Goal: Entertainment & Leisure: Consume media (video, audio)

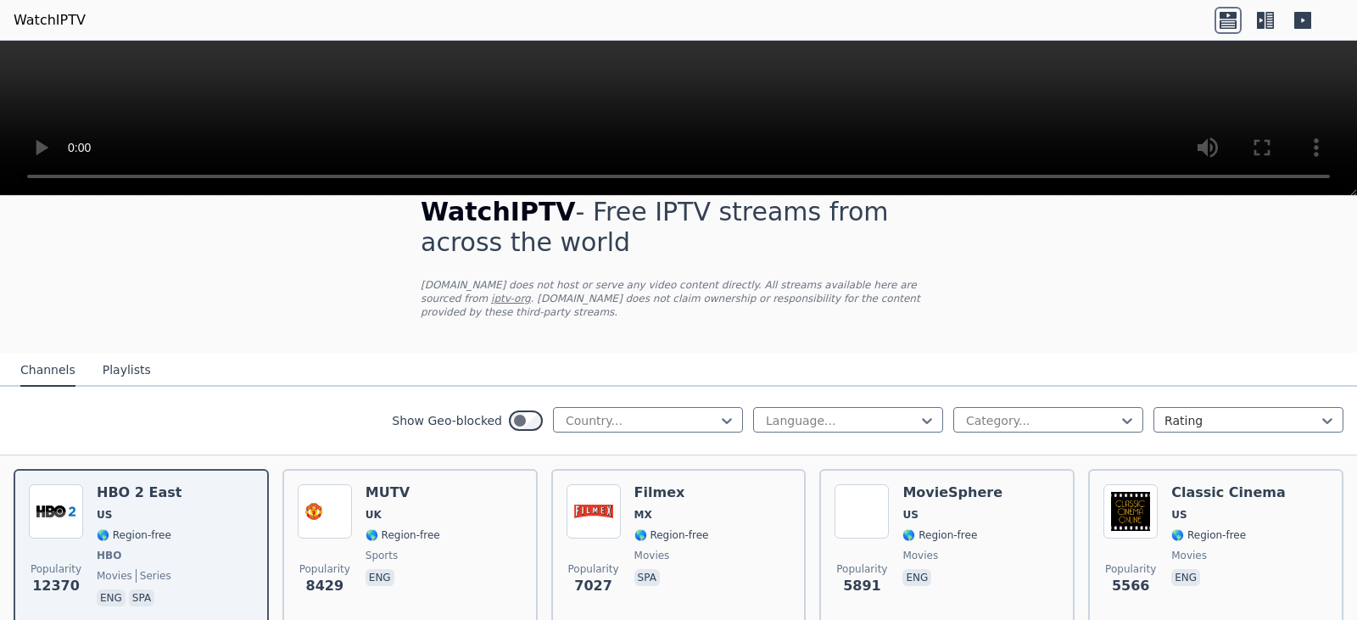
scroll to position [37, 0]
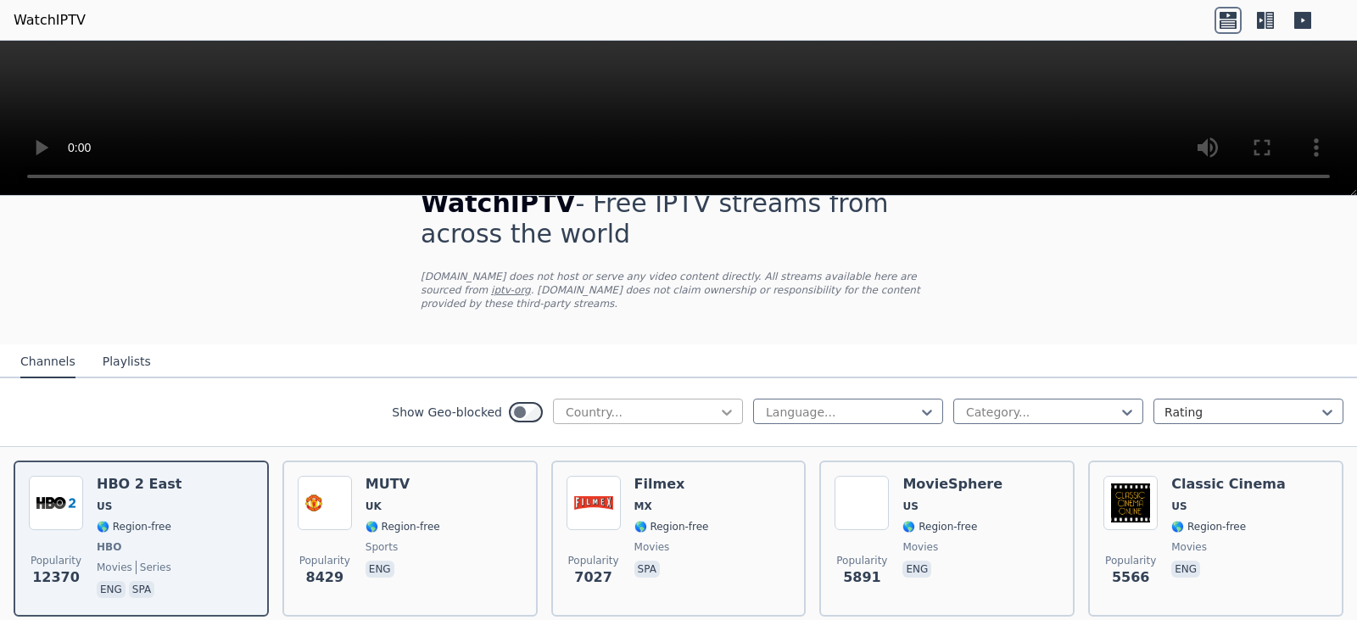
click at [718, 404] on icon at bounding box center [726, 412] width 17 height 17
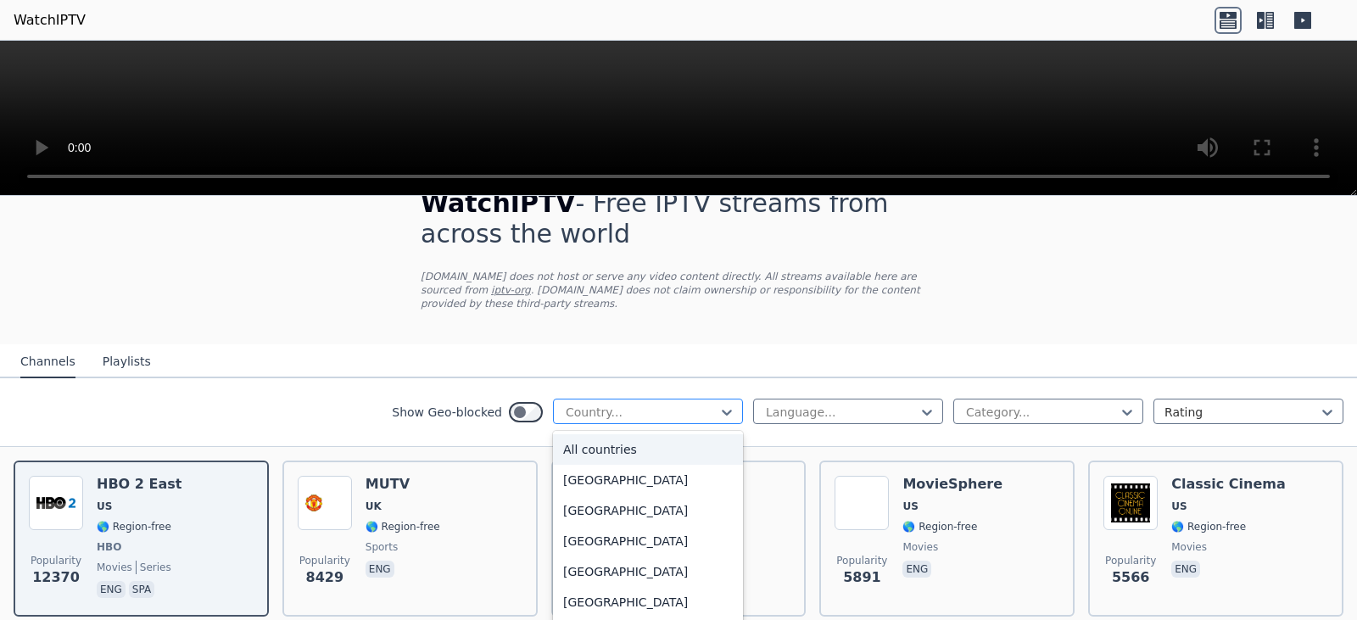
click at [658, 404] on div at bounding box center [641, 412] width 154 height 17
type input "***"
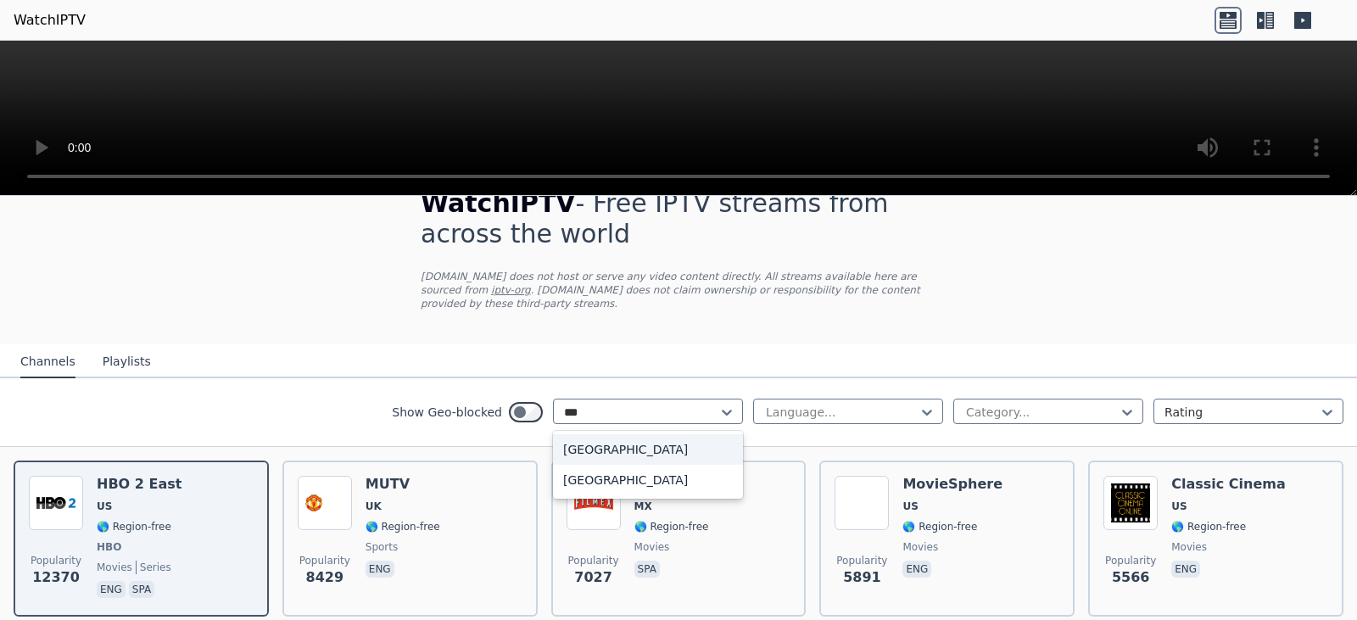
click at [607, 447] on div "[GEOGRAPHIC_DATA]" at bounding box center [648, 449] width 190 height 31
click at [918, 404] on icon at bounding box center [926, 412] width 17 height 17
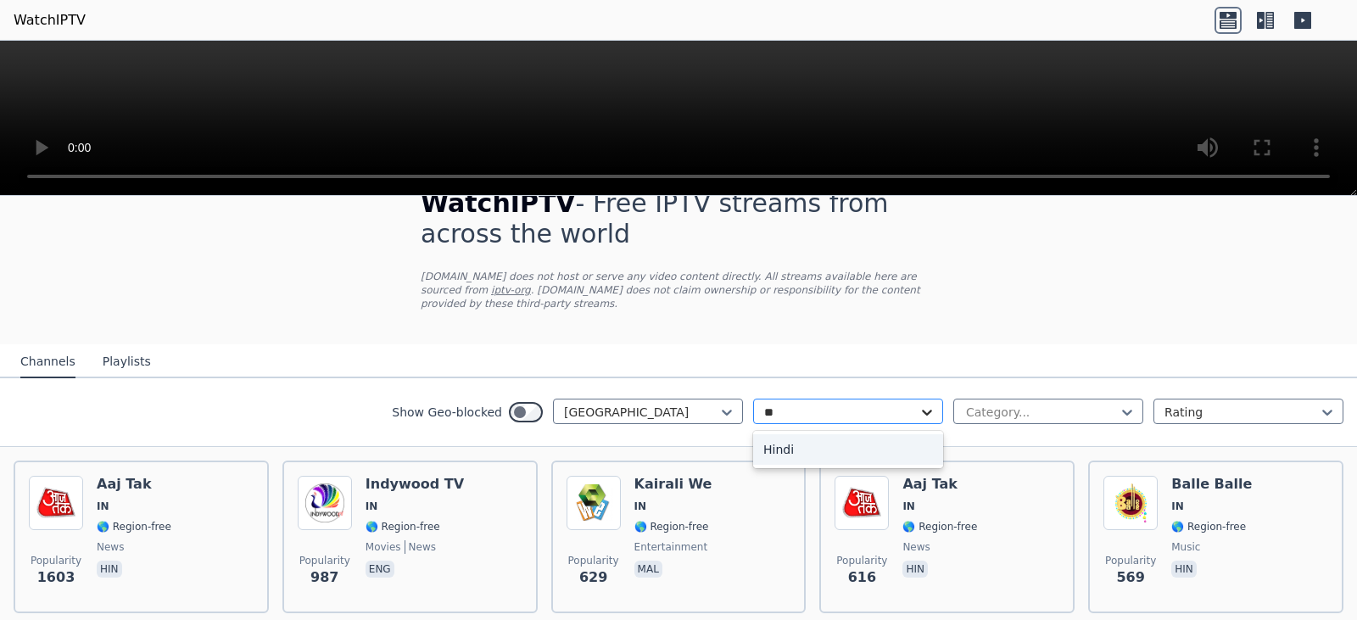
type input "***"
click at [857, 443] on div "Hindi" at bounding box center [848, 449] width 190 height 31
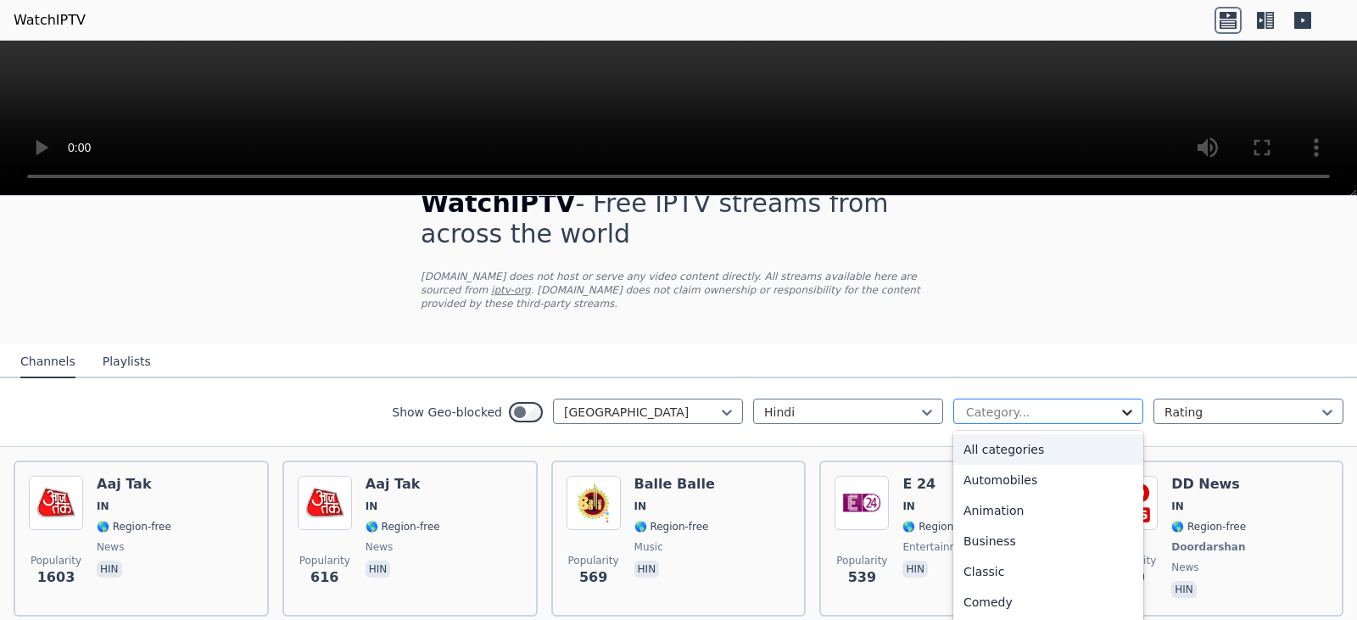
click at [1119, 404] on icon at bounding box center [1126, 412] width 17 height 17
click at [1004, 434] on div "All categories" at bounding box center [1048, 449] width 190 height 31
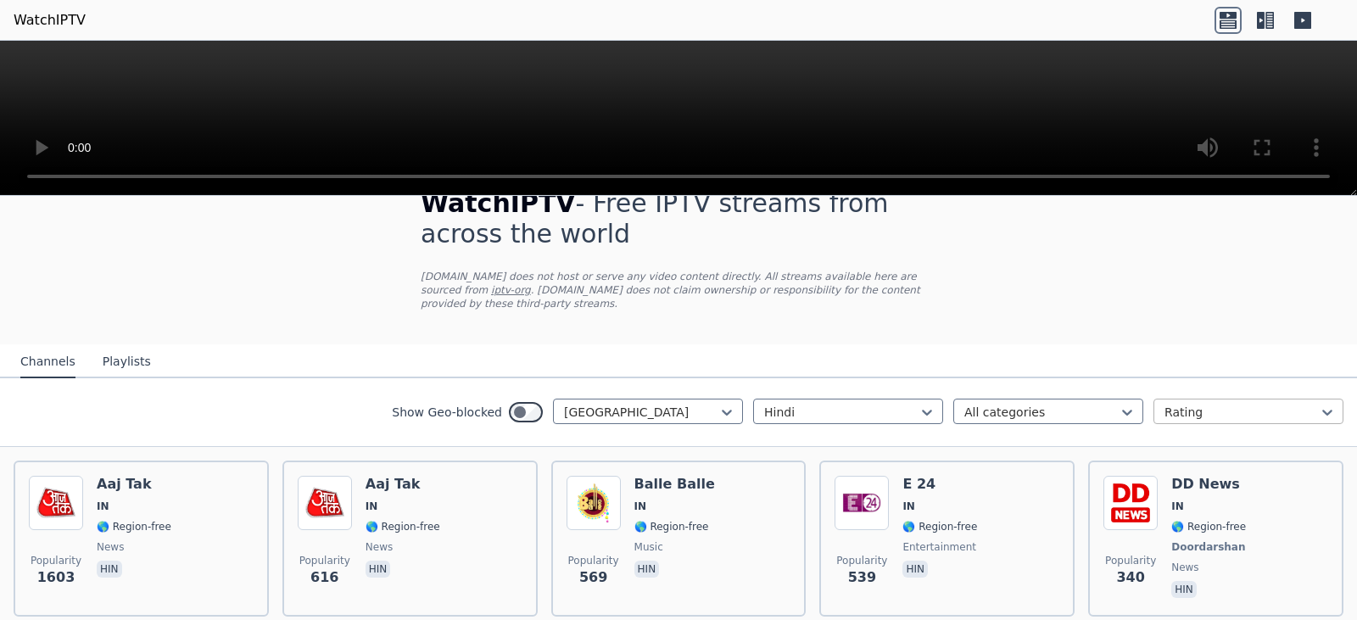
click at [1275, 404] on div at bounding box center [1241, 412] width 154 height 17
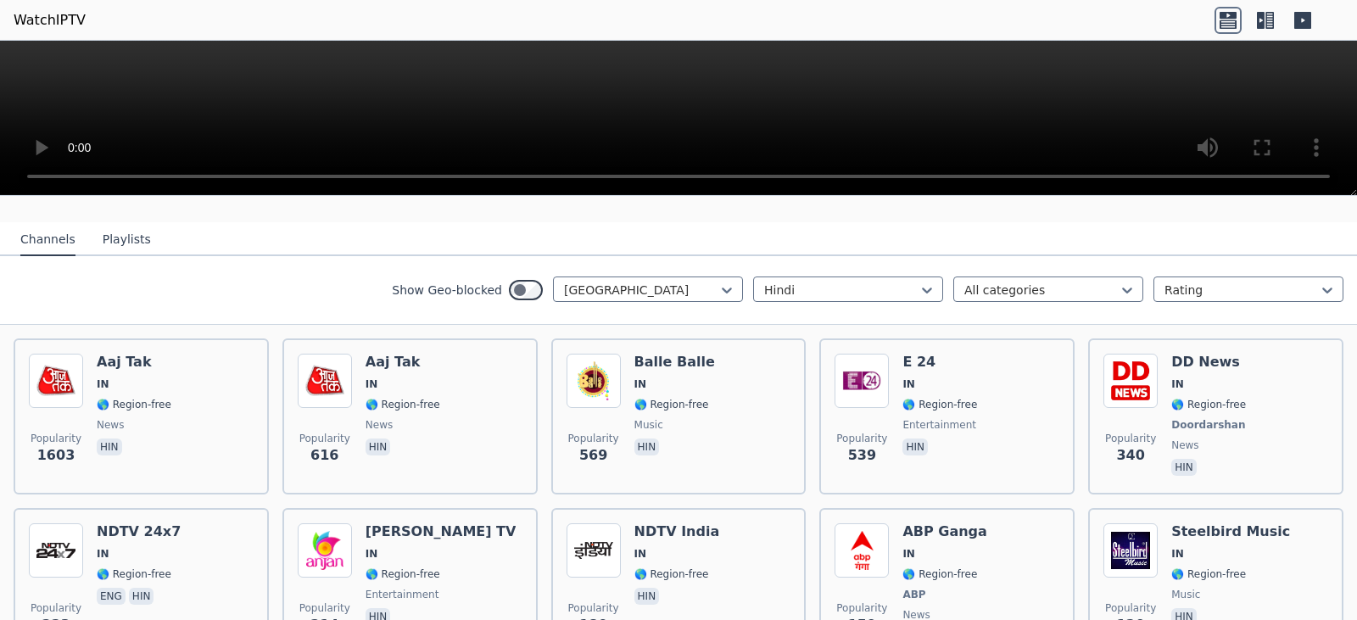
scroll to position [164, 0]
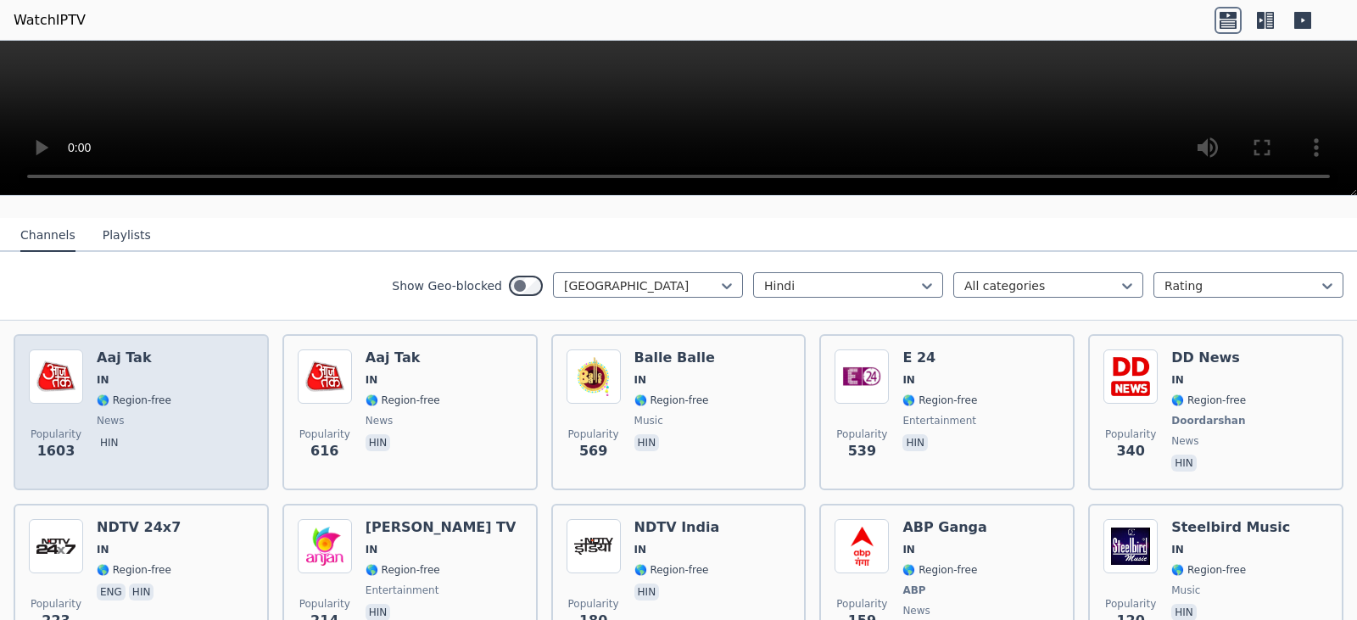
click at [136, 349] on h6 "Aaj Tak" at bounding box center [134, 357] width 75 height 17
click at [96, 412] on div "Popularity 1603 Aaj Tak IN 🌎 Region-free news hin" at bounding box center [141, 411] width 225 height 125
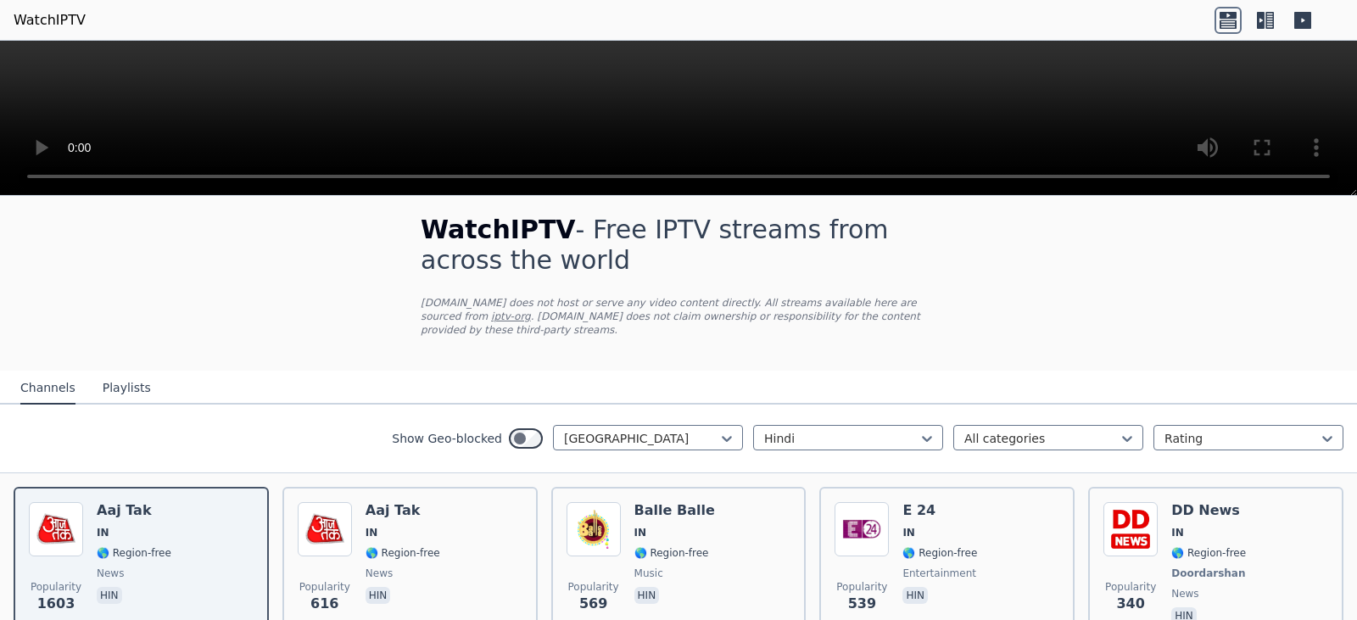
scroll to position [0, 0]
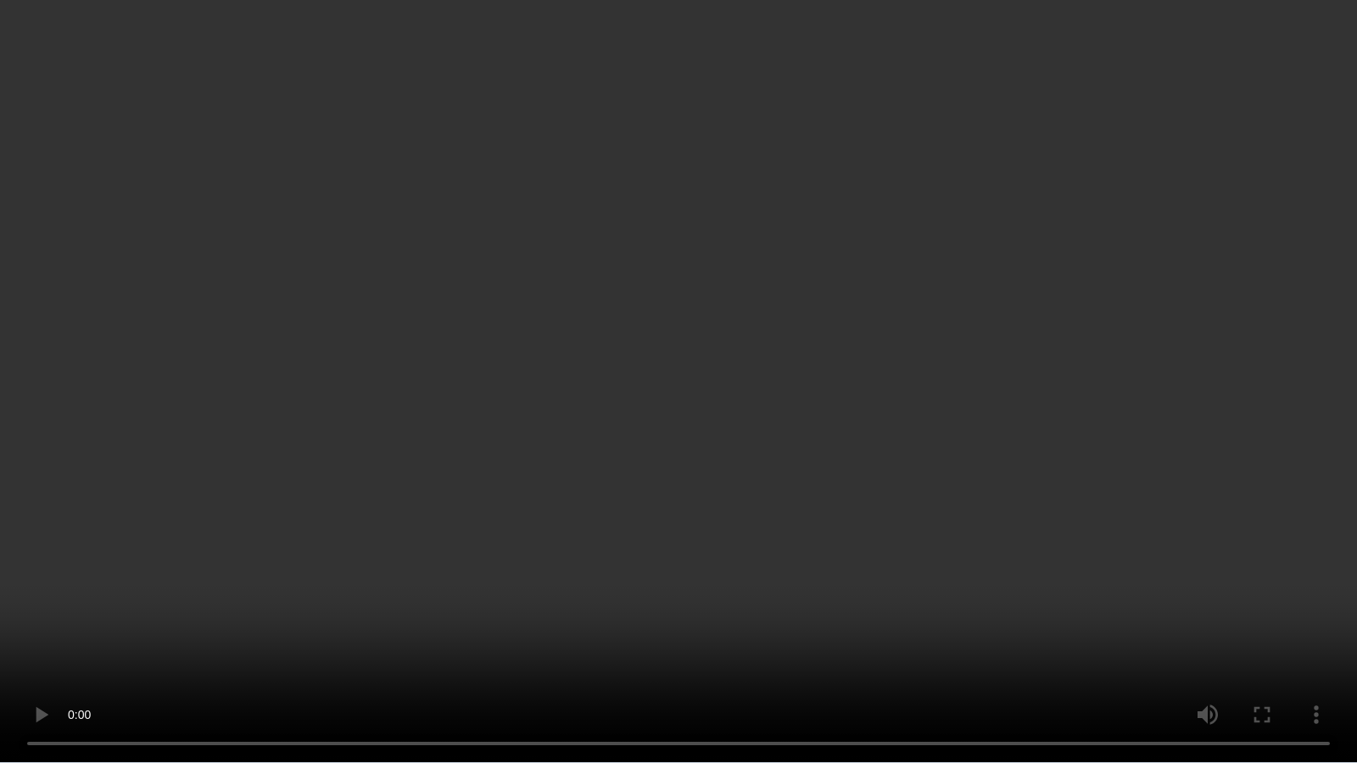
click at [977, 510] on video at bounding box center [678, 381] width 1357 height 763
click at [1076, 619] on video at bounding box center [678, 381] width 1357 height 763
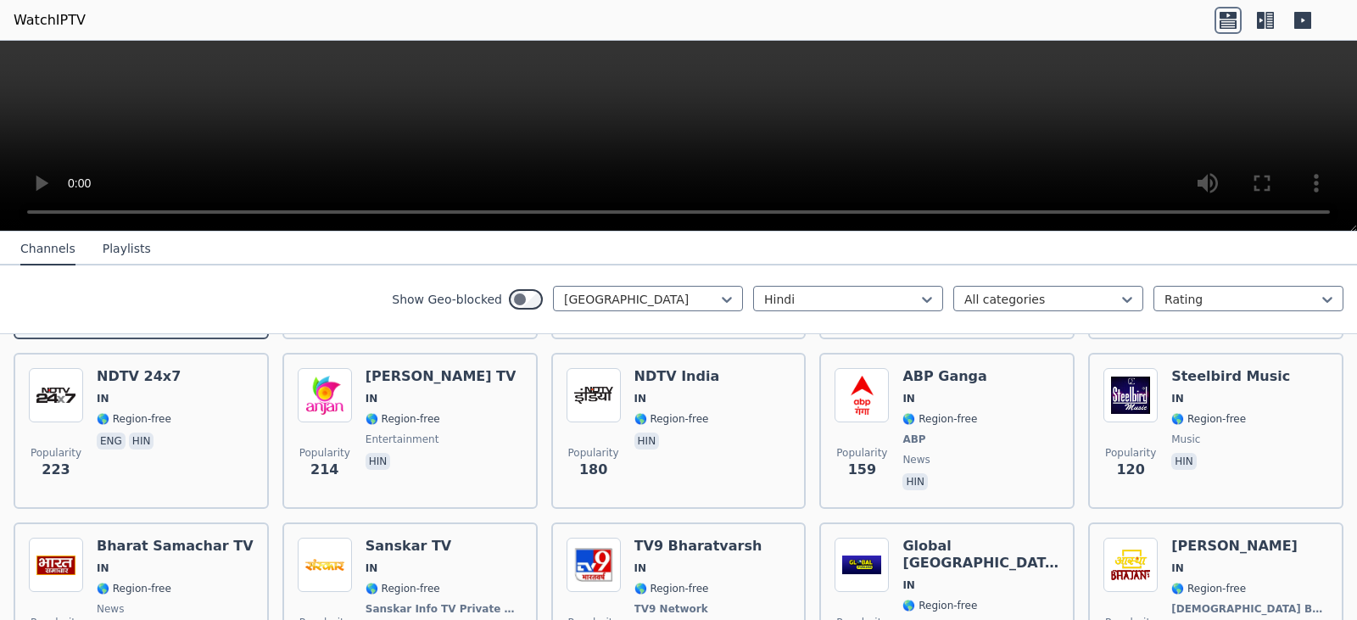
scroll to position [355, 0]
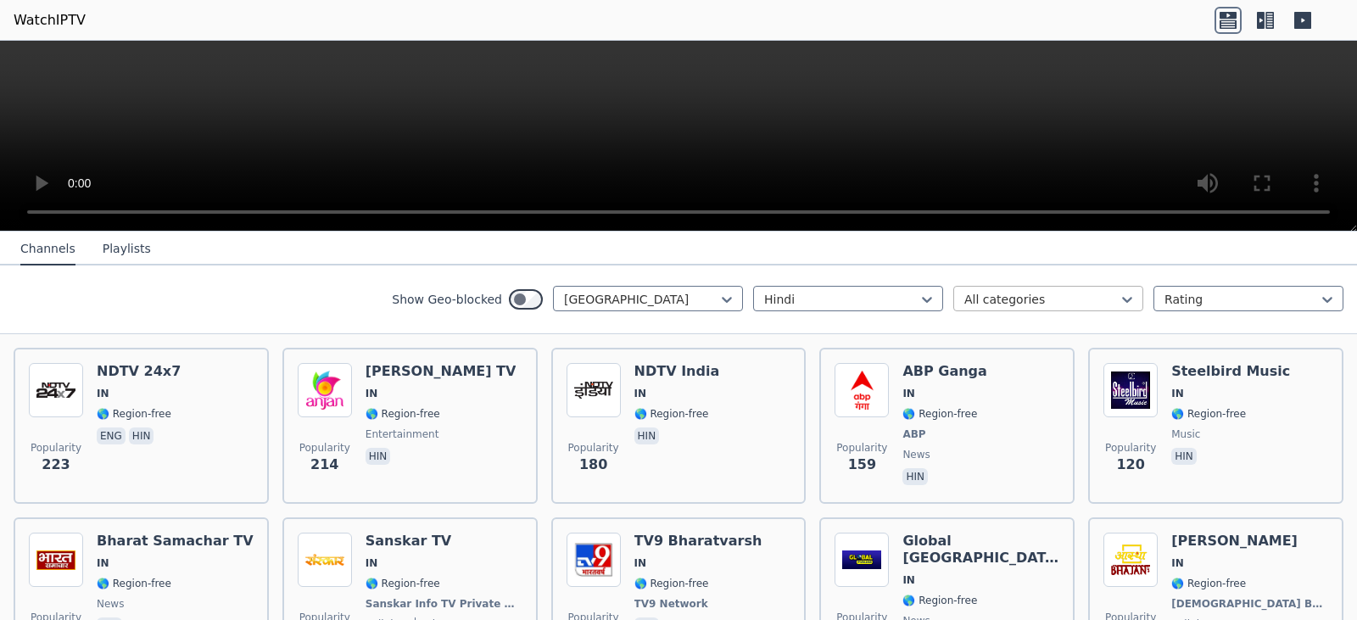
click at [1118, 289] on div at bounding box center [1126, 299] width 17 height 25
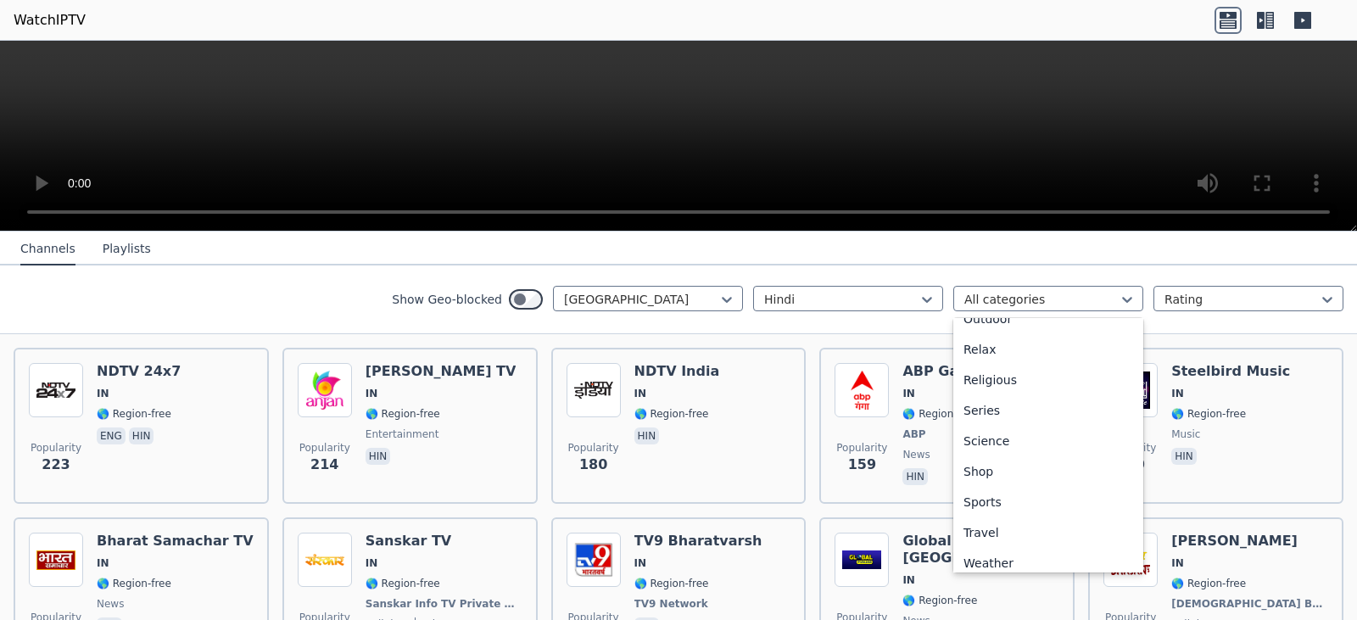
scroll to position [577, 0]
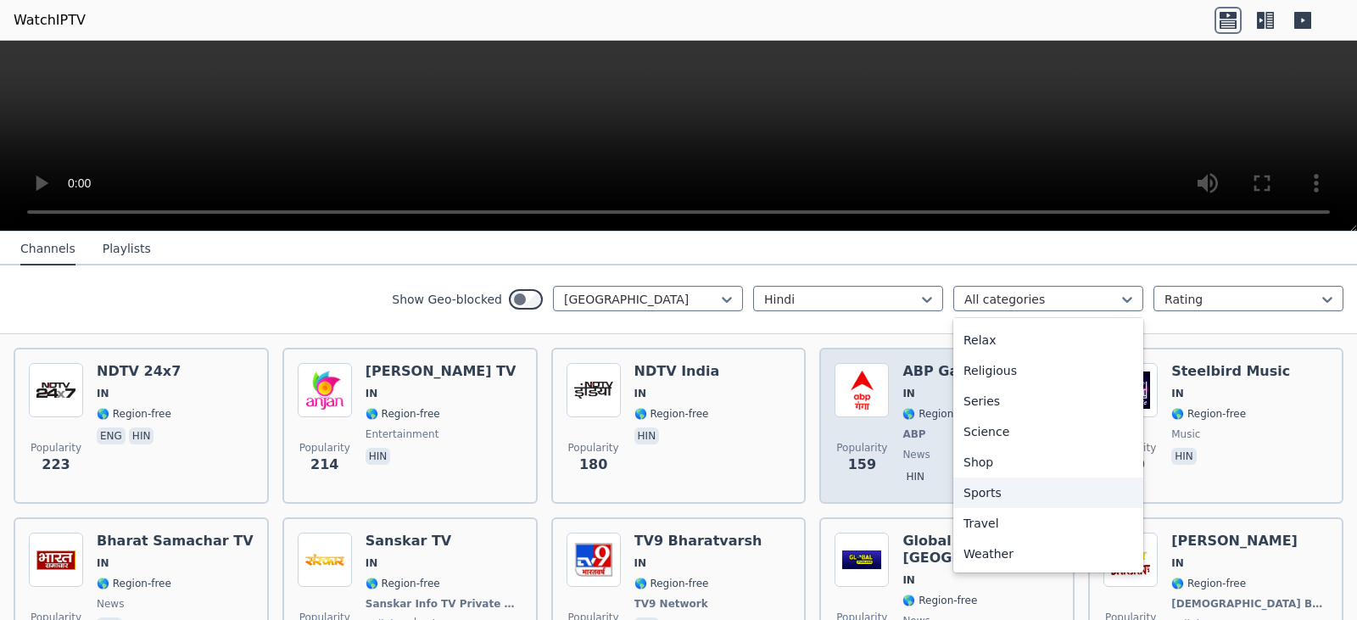
click at [975, 488] on div "Sports" at bounding box center [1048, 492] width 190 height 31
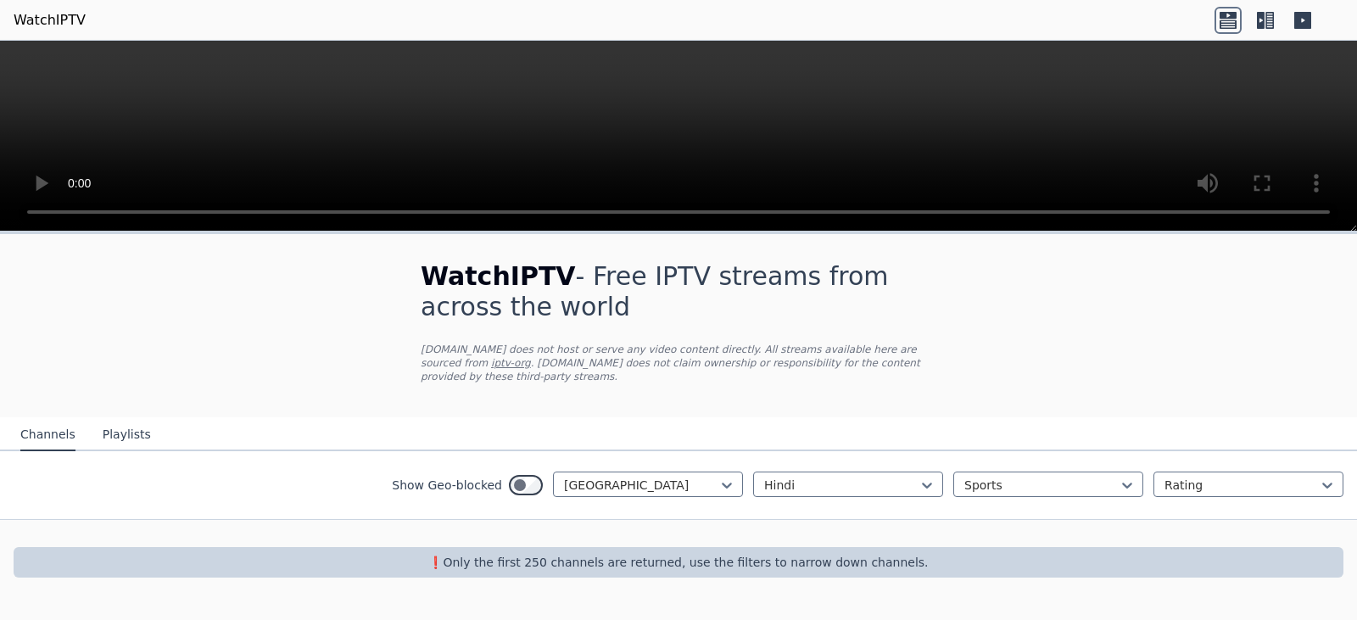
click at [1297, 339] on div "WatchIPTV - Free IPTV streams from across the world [DOMAIN_NAME] does not host…" at bounding box center [678, 419] width 1357 height 371
click at [1125, 477] on icon at bounding box center [1126, 485] width 17 height 17
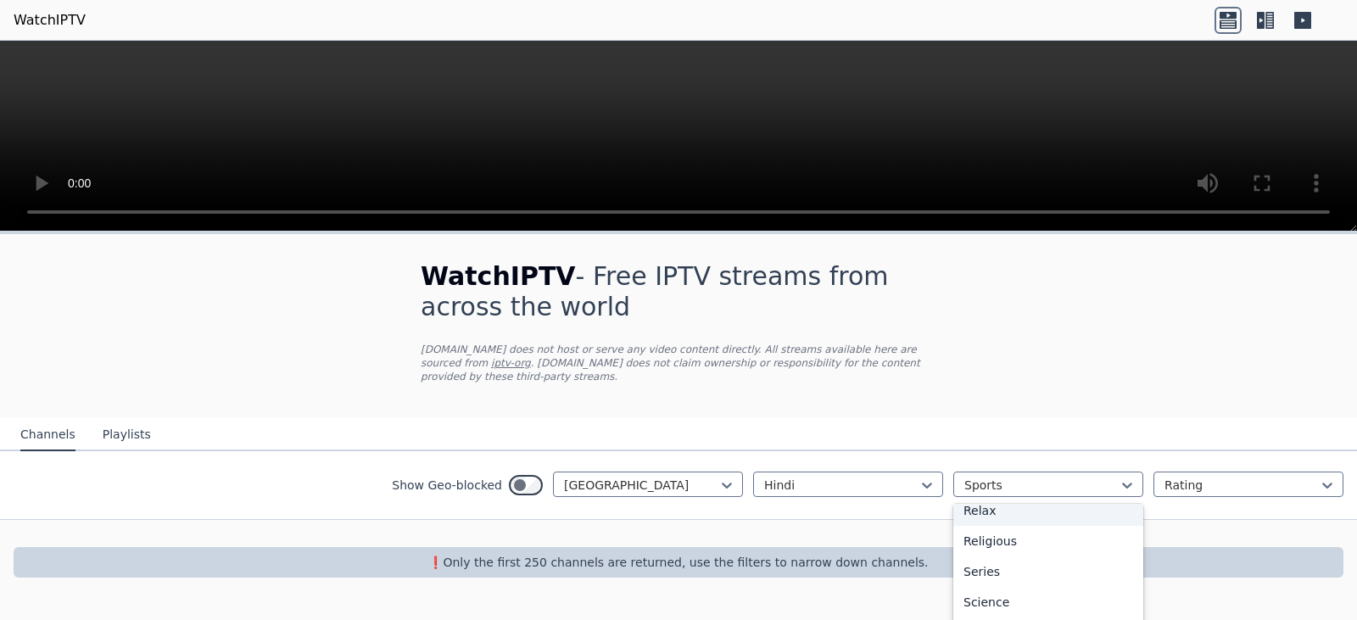
scroll to position [584, 0]
drag, startPoint x: 1129, startPoint y: 577, endPoint x: 1135, endPoint y: 528, distance: 49.5
click at [1135, 528] on div "All categories Automobiles Animation Business Classic Comedy Cooking Culture Do…" at bounding box center [1048, 565] width 190 height 123
click at [1079, 515] on div "All categories" at bounding box center [1048, 522] width 190 height 31
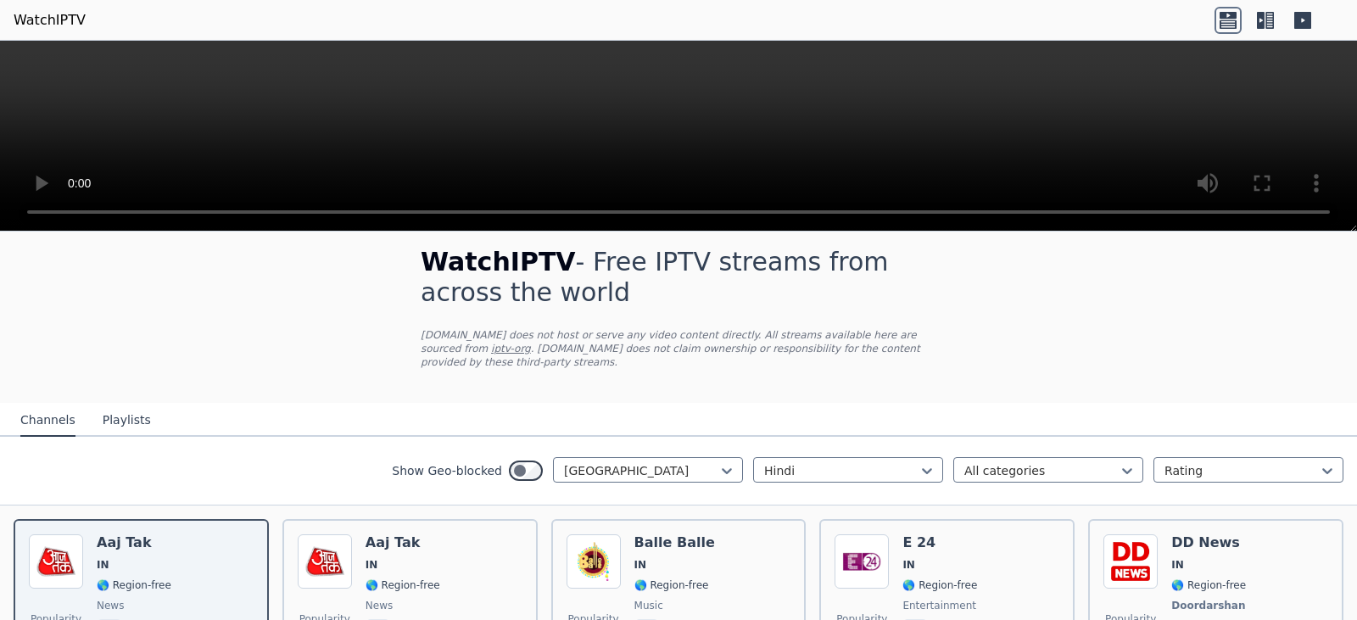
scroll to position [5, 0]
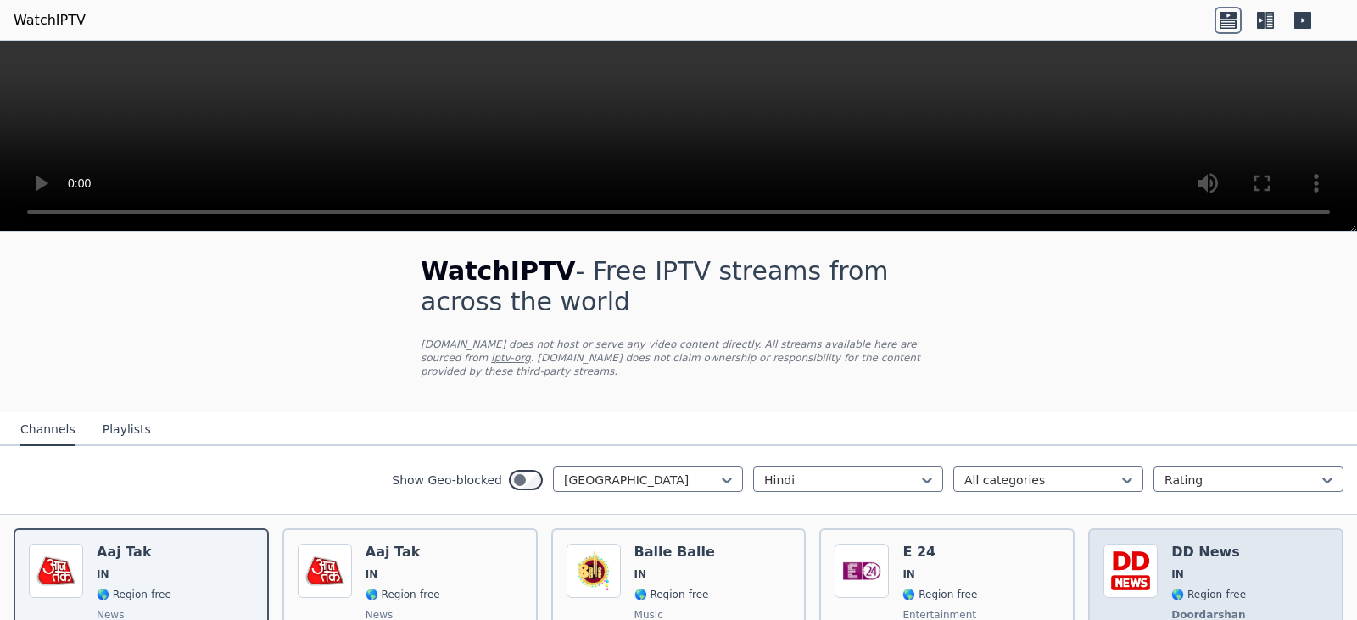
click at [1138, 559] on img at bounding box center [1130, 571] width 54 height 54
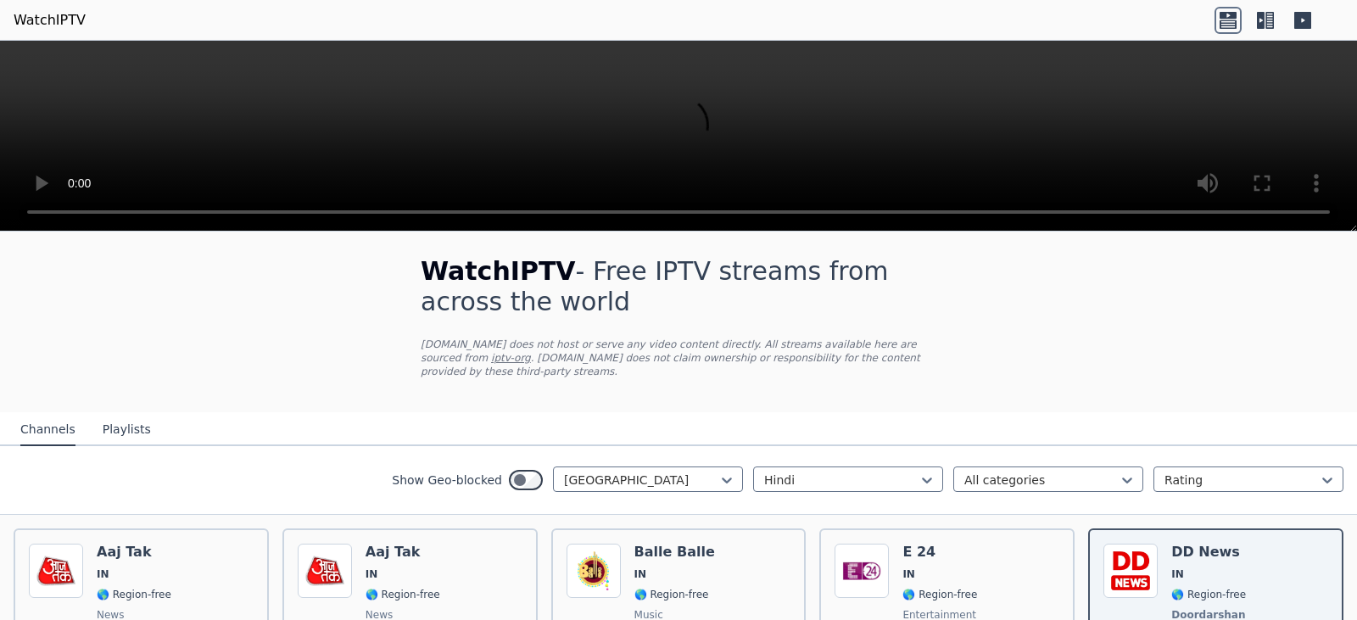
scroll to position [0, 0]
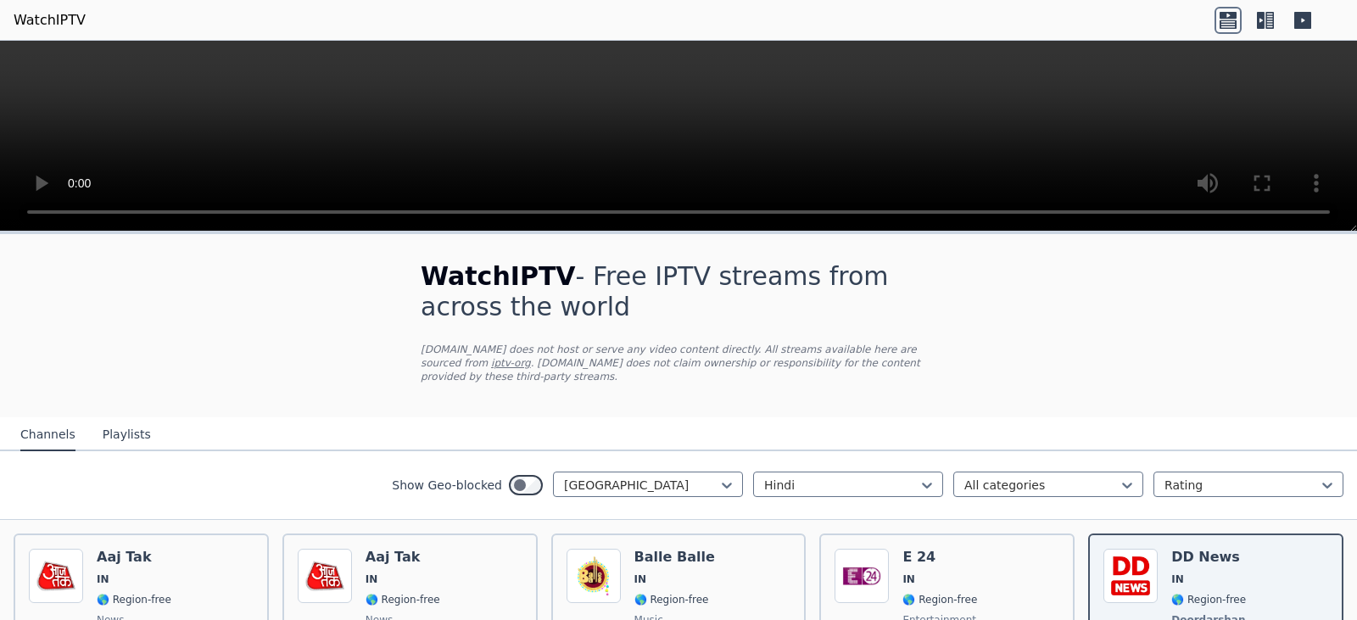
click at [924, 399] on div "WatchIPTV - Free IPTV streams from across the world [DOMAIN_NAME] does not host…" at bounding box center [678, 325] width 570 height 183
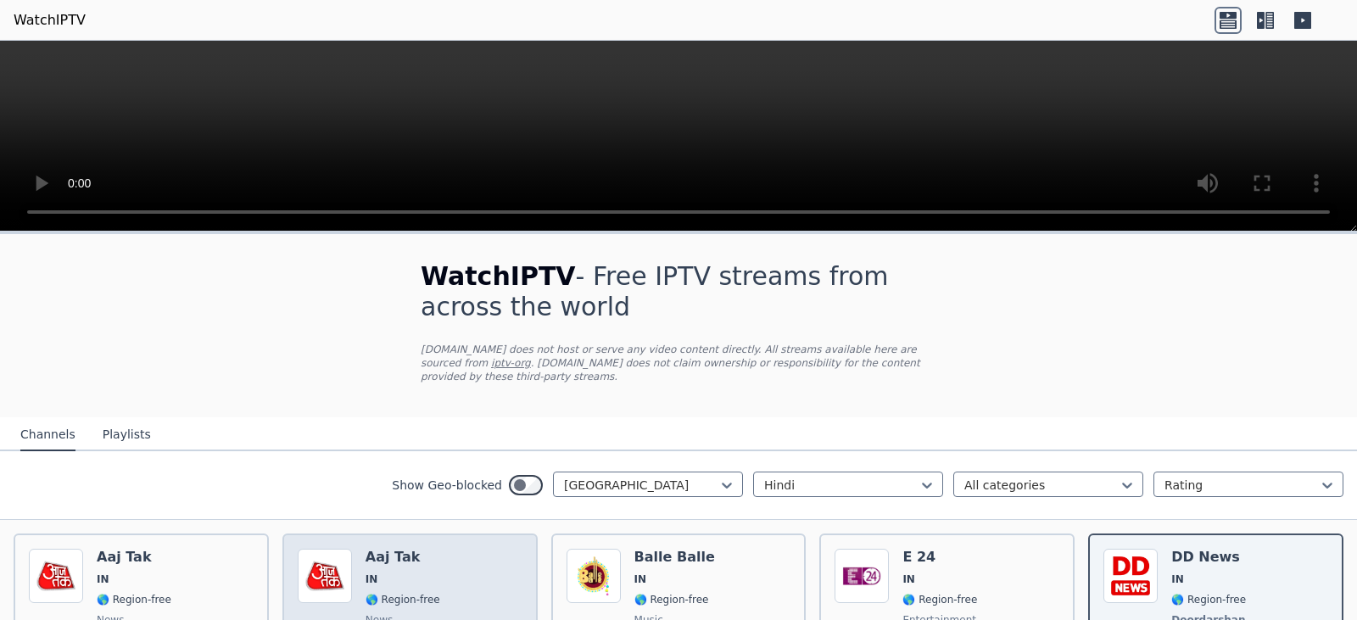
click at [402, 572] on span "IN" at bounding box center [402, 579] width 75 height 14
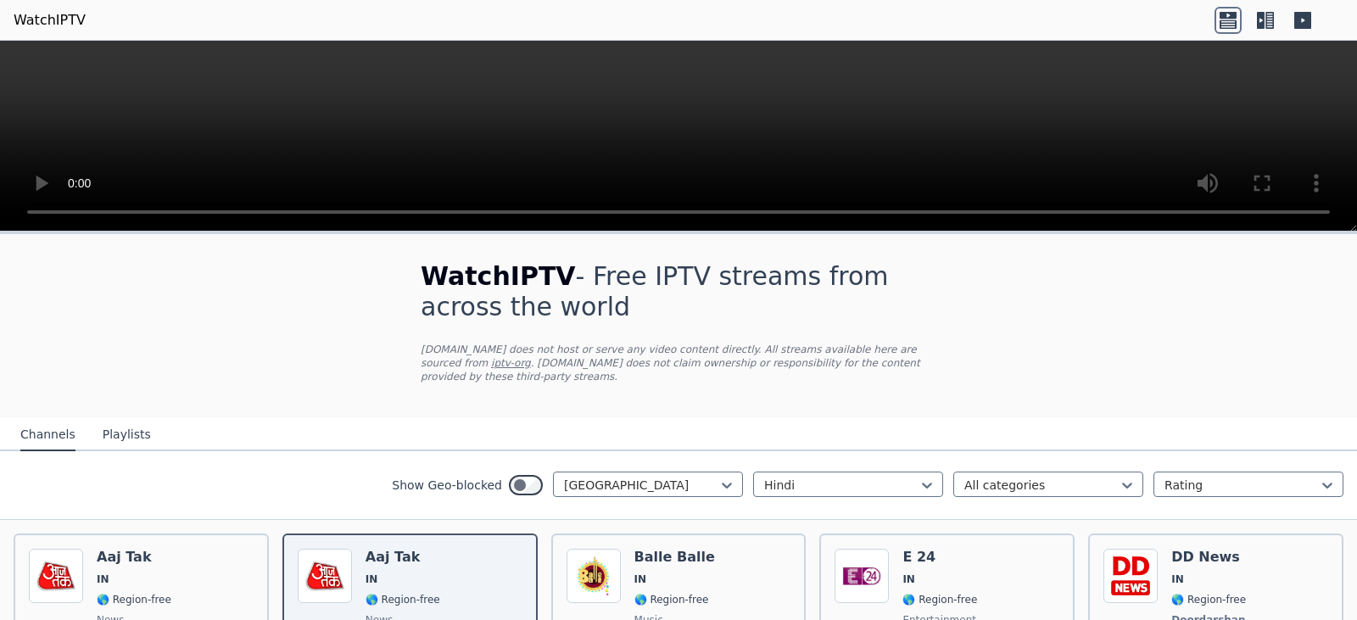
click at [123, 428] on button "Playlists" at bounding box center [127, 435] width 48 height 32
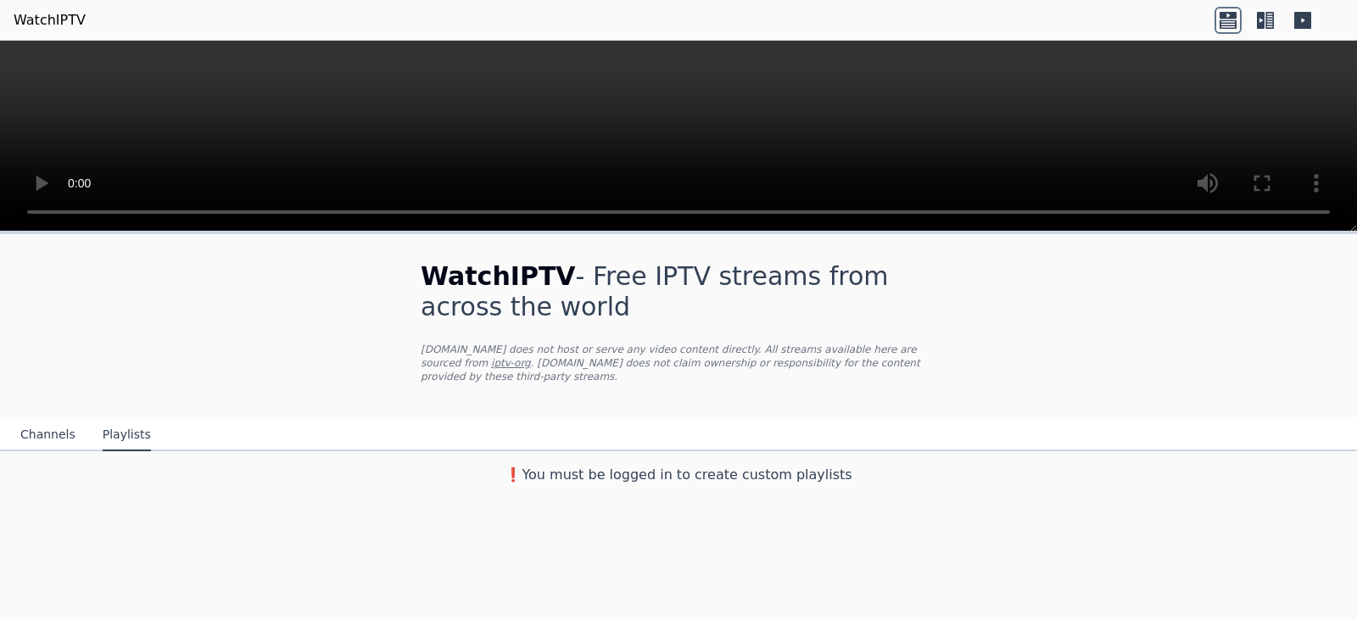
click at [45, 422] on button "Channels" at bounding box center [47, 435] width 55 height 32
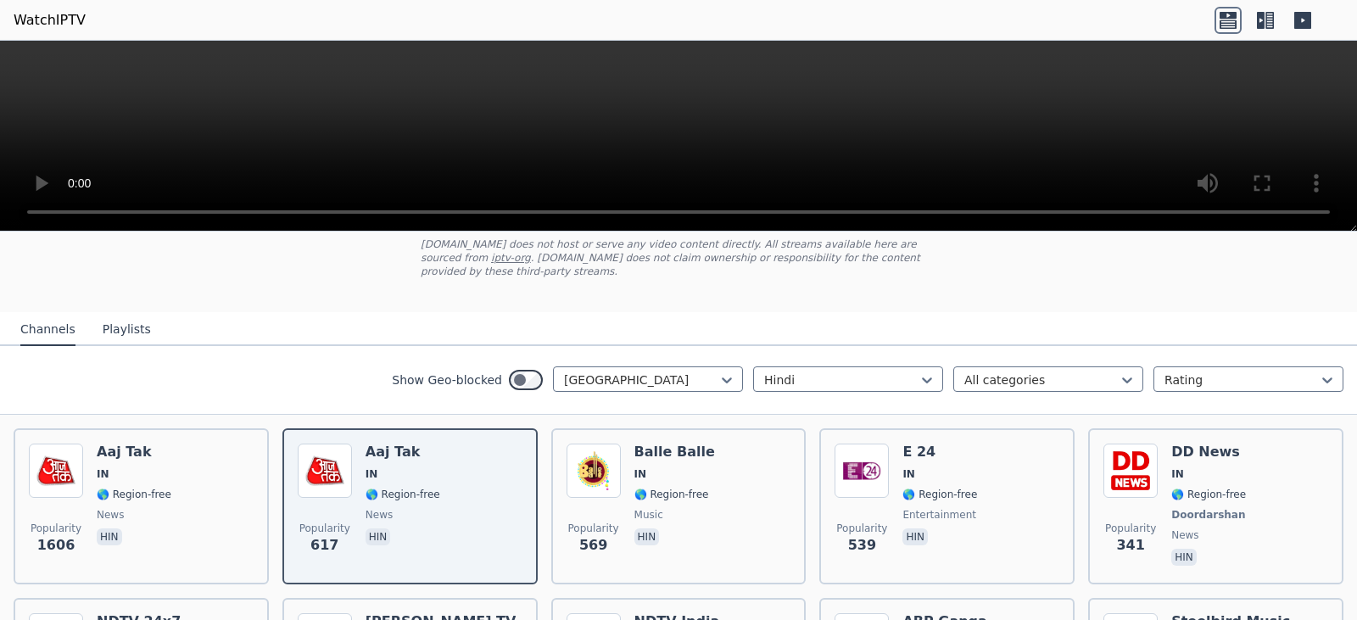
scroll to position [107, 0]
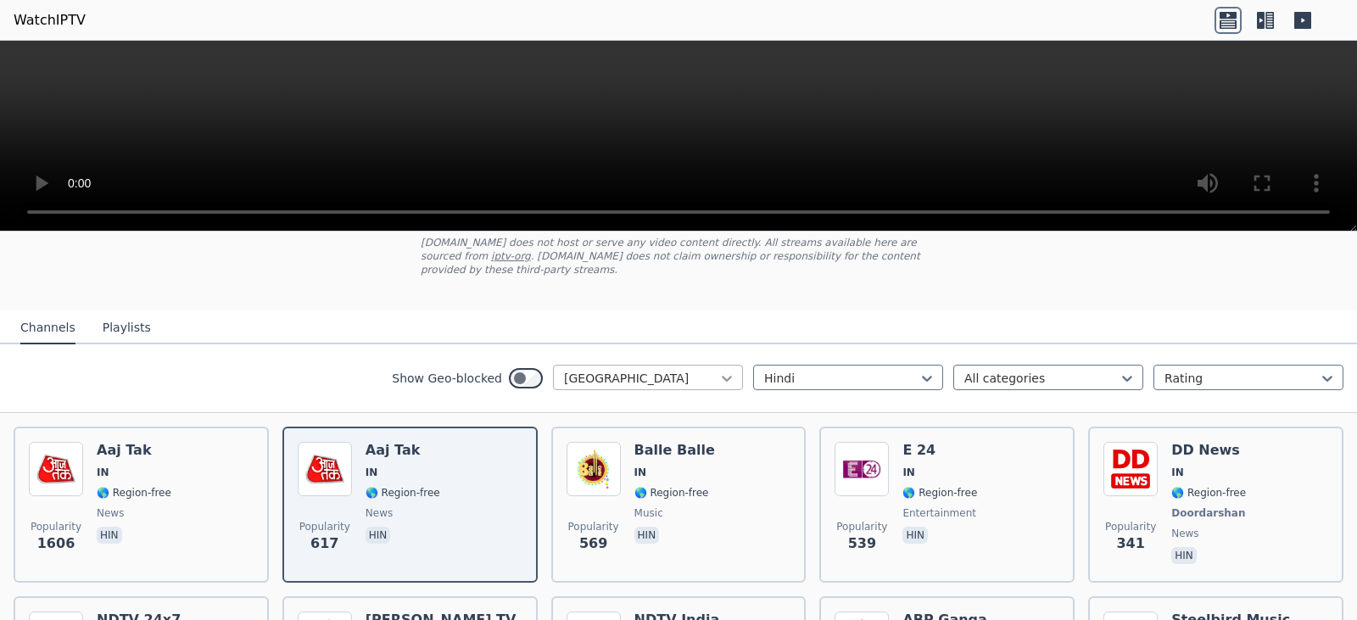
click at [718, 370] on icon at bounding box center [726, 378] width 17 height 17
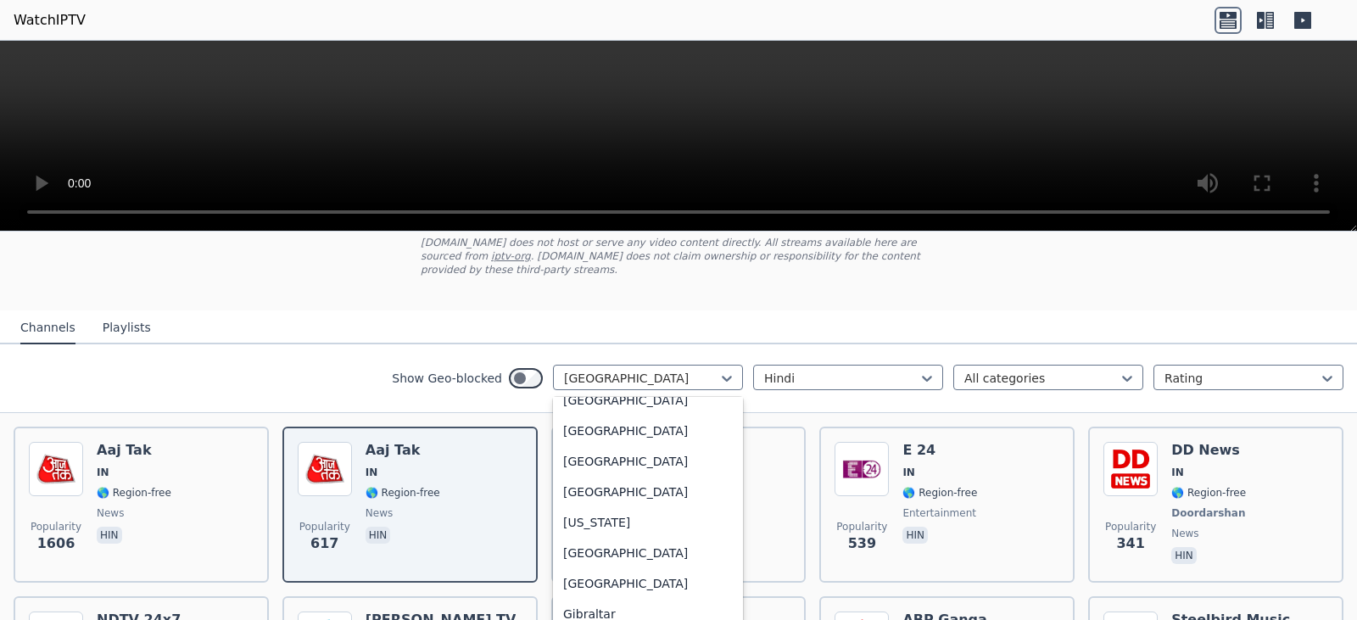
scroll to position [0, 0]
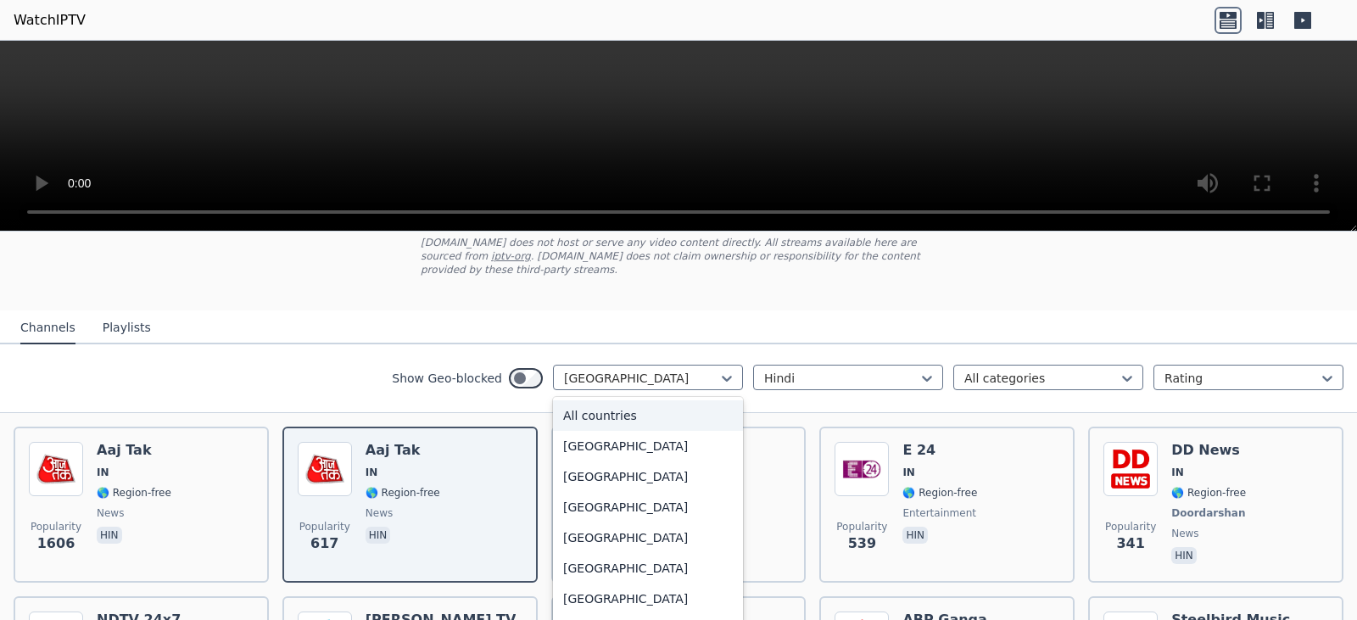
click at [669, 400] on div "All countries" at bounding box center [648, 415] width 190 height 31
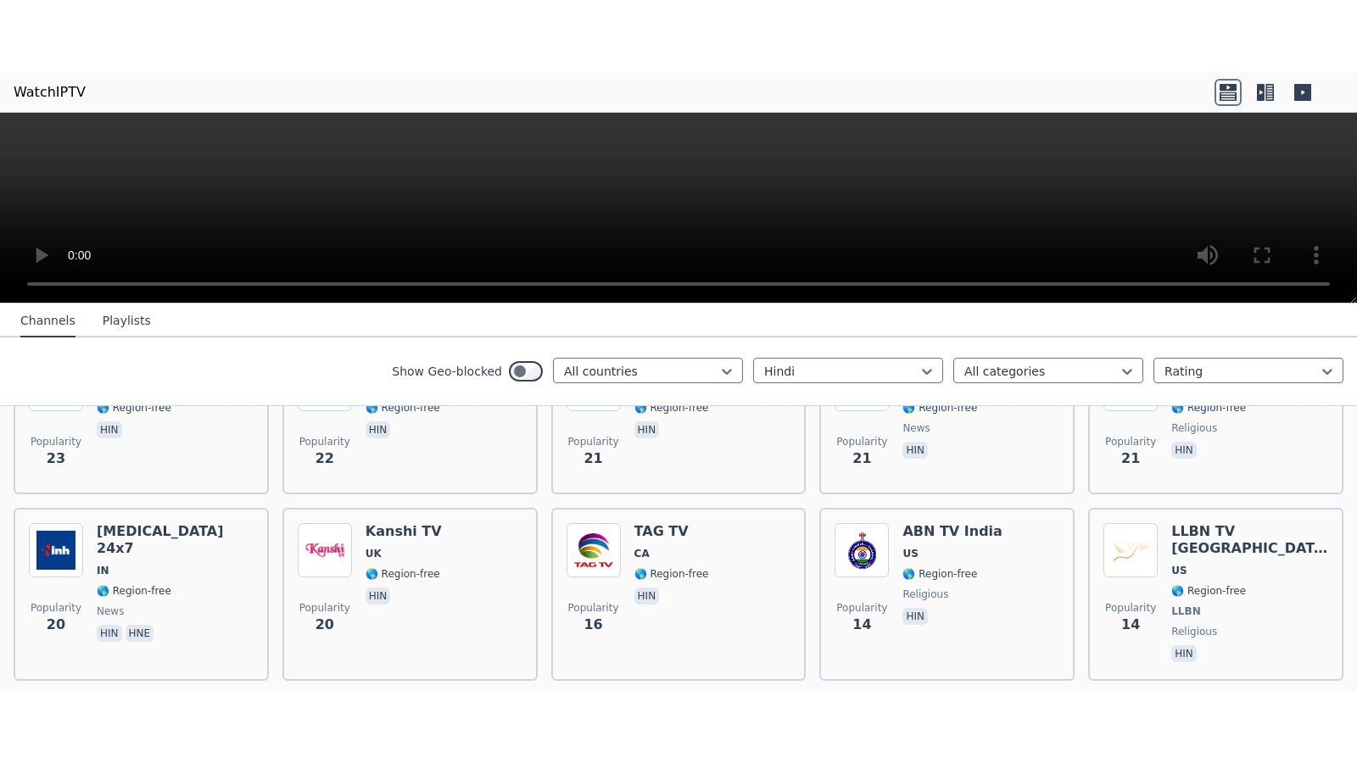
scroll to position [1806, 0]
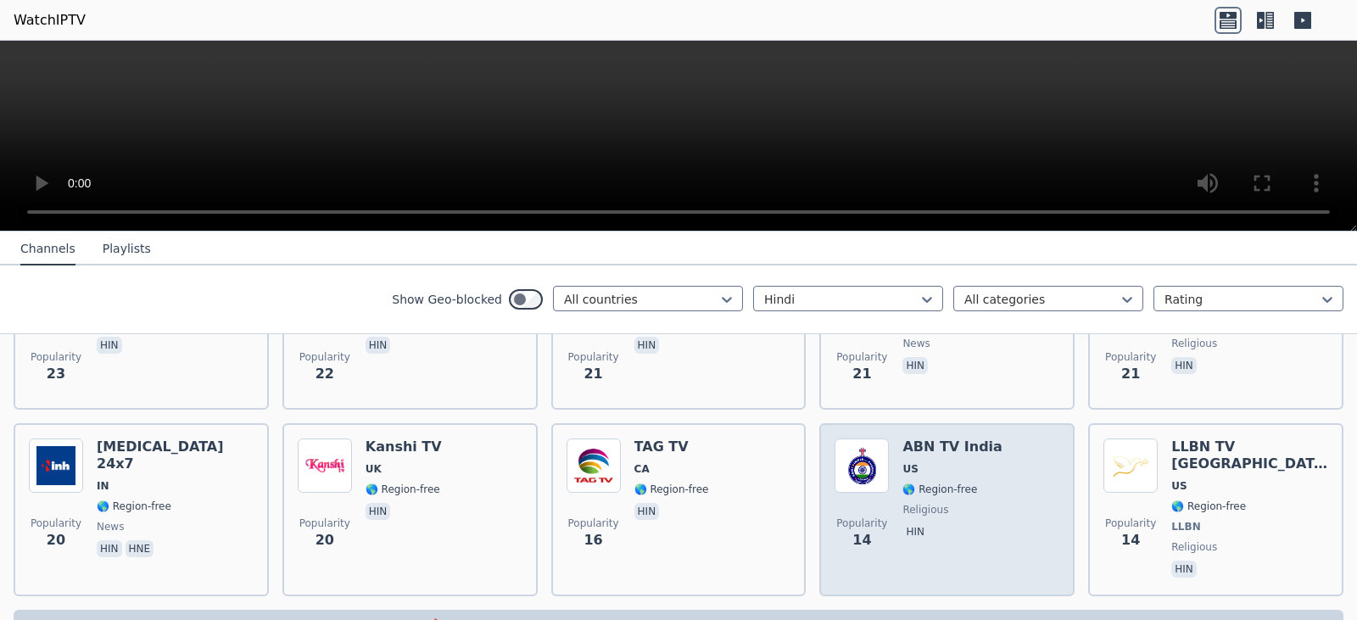
click at [963, 462] on span "US" at bounding box center [951, 469] width 99 height 14
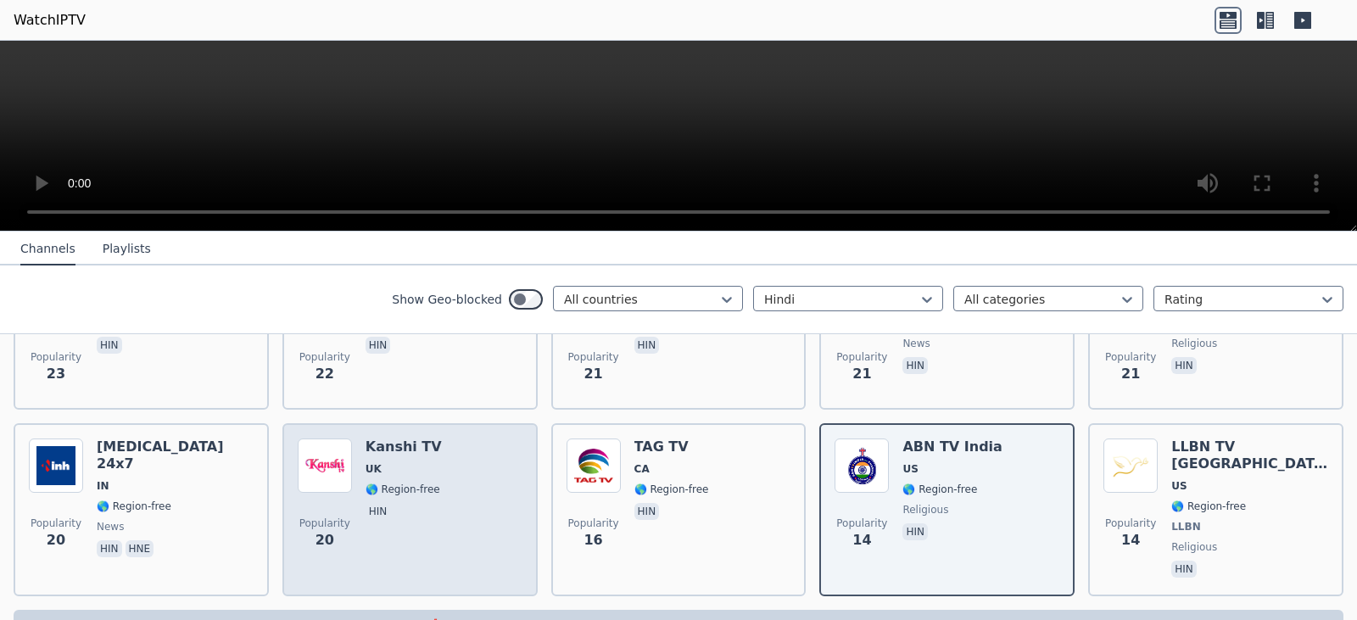
click at [442, 467] on div "Popularity 20 Kanshi TV UK 🌎 Region-free hin" at bounding box center [410, 509] width 225 height 142
